Goal: Task Accomplishment & Management: Use online tool/utility

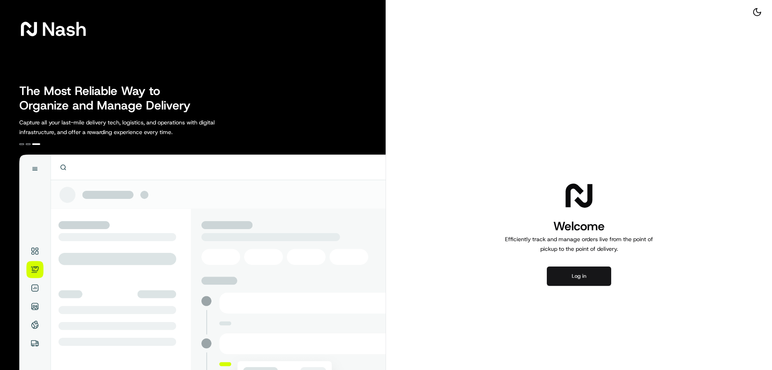
click at [596, 276] on button "Log in" at bounding box center [579, 275] width 64 height 19
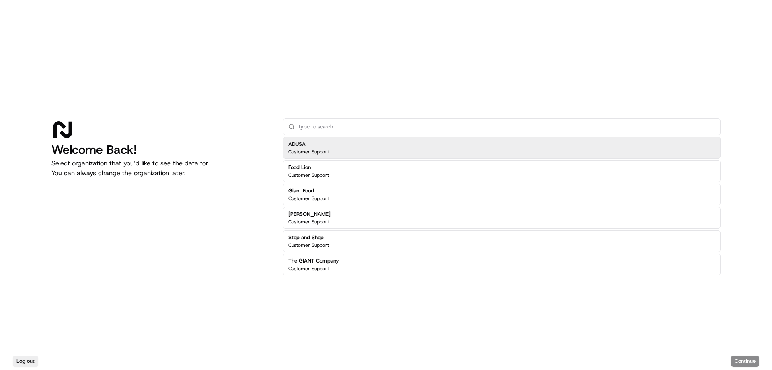
click at [343, 156] on div "ADUSA Customer Support" at bounding box center [501, 148] width 437 height 22
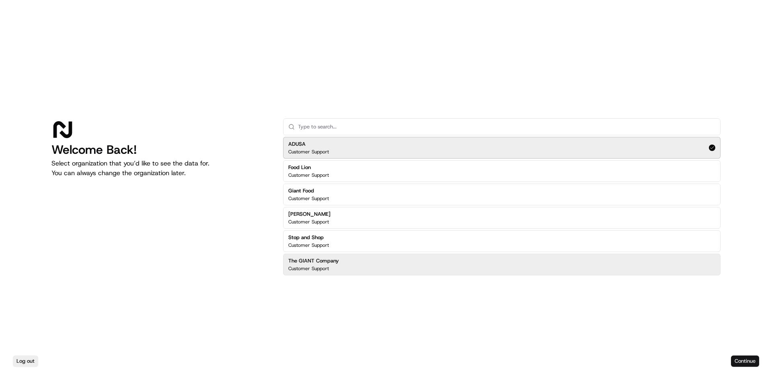
click at [741, 360] on button "Continue" at bounding box center [745, 360] width 28 height 11
